Goal: Navigation & Orientation: Find specific page/section

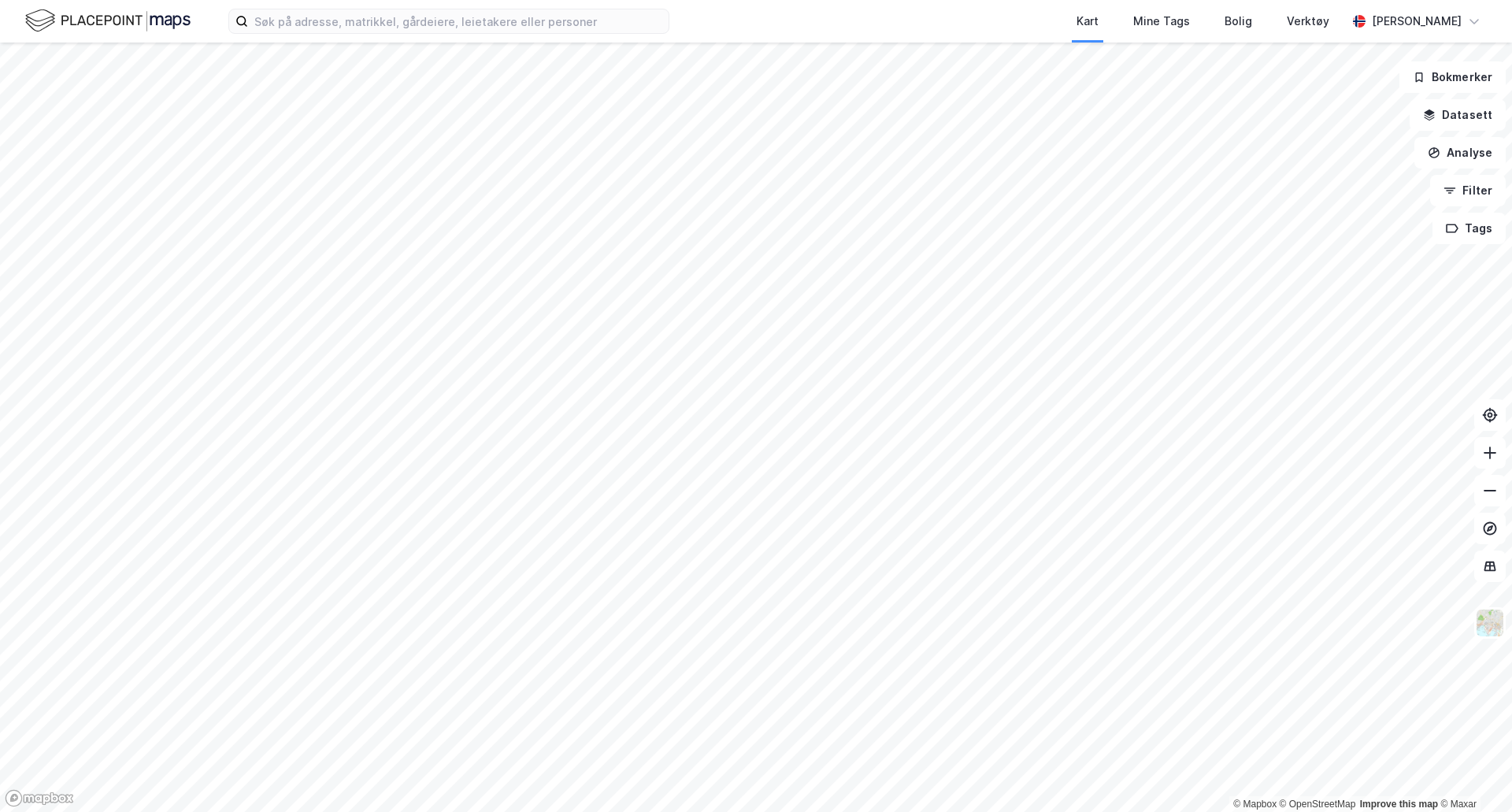
click at [383, 39] on div "Kart Mine Tags Bolig Verktøy [PERSON_NAME]" at bounding box center [756, 21] width 1512 height 43
click at [373, 35] on div "Kart Mine Tags Bolig Verktøy [PERSON_NAME]" at bounding box center [756, 21] width 1512 height 43
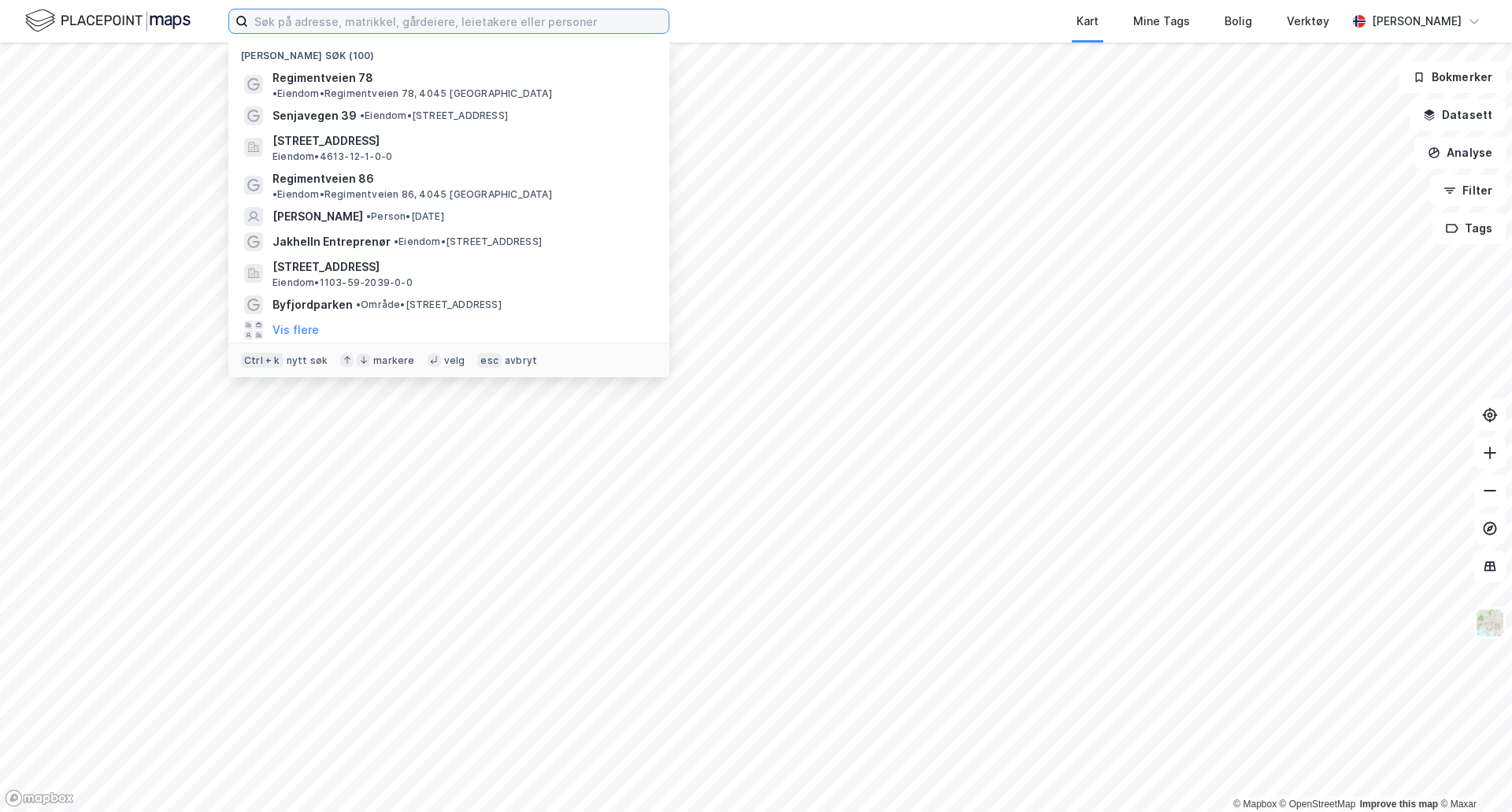
click at [367, 29] on input at bounding box center [458, 21] width 420 height 24
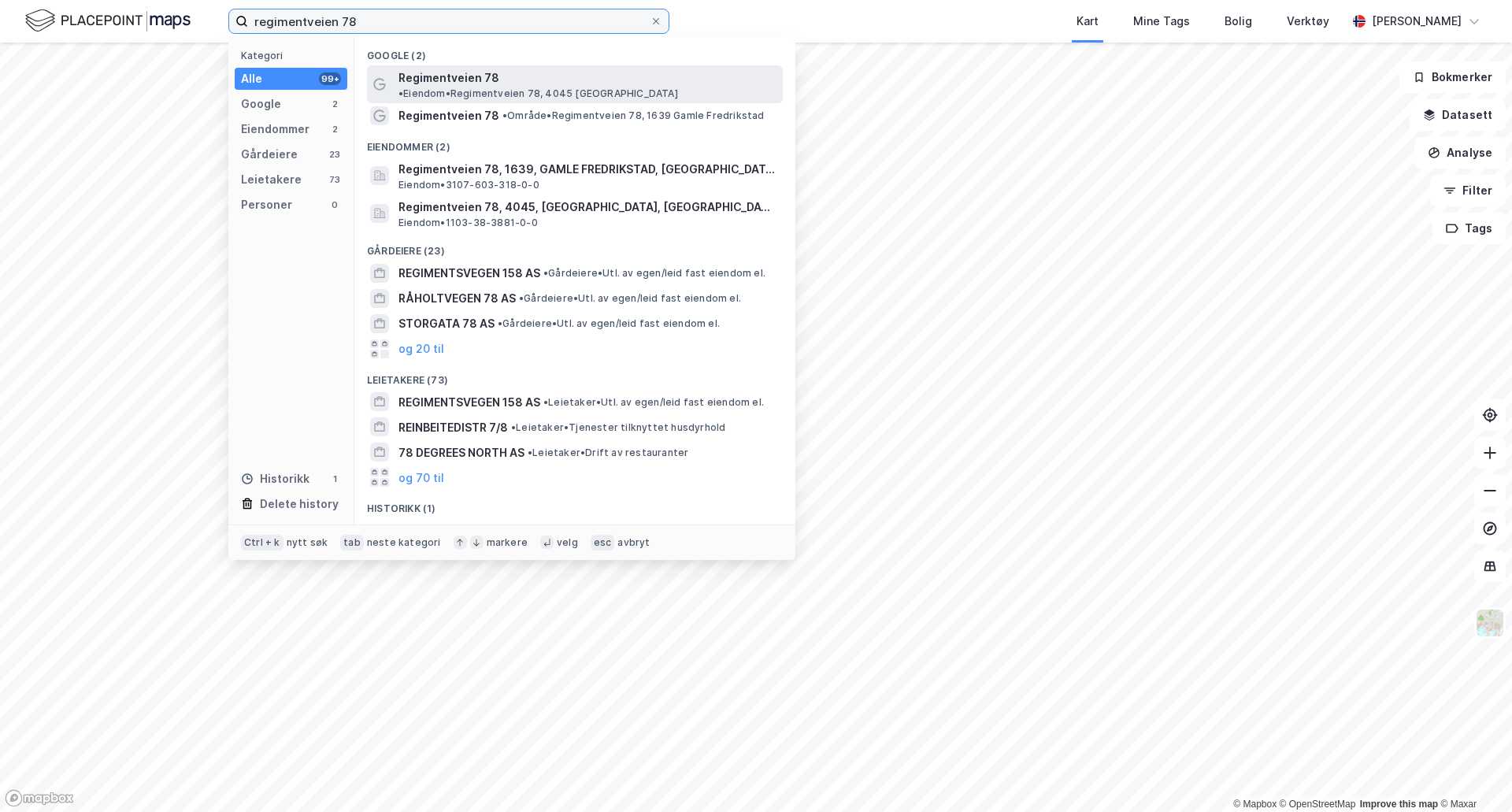
type input "regimentveien 78"
click at [440, 83] on span "Regimentveien 78" at bounding box center [449, 77] width 101 height 19
